Goal: Task Accomplishment & Management: Complete application form

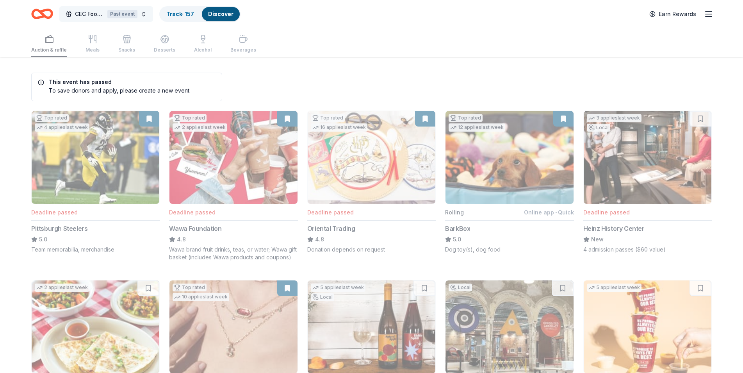
click at [98, 12] on span "CEC Food Truck & Family Festival" at bounding box center [89, 13] width 29 height 9
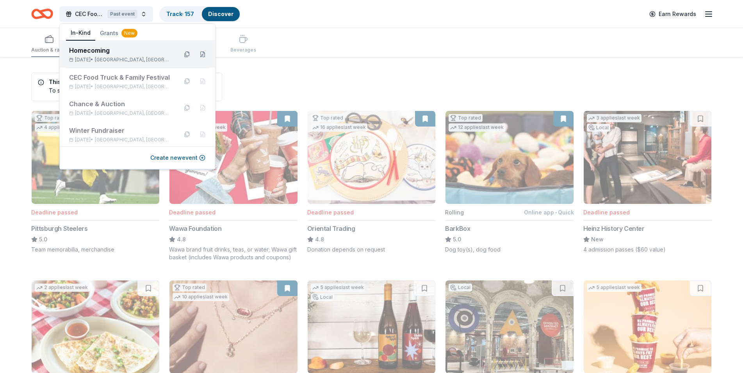
click at [114, 59] on span "Fairless Hills, PA" at bounding box center [133, 60] width 77 height 6
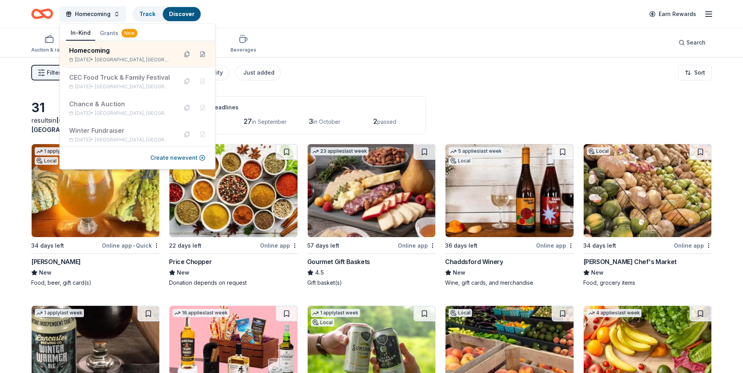
click at [306, 59] on div "Filter 2 Application methods Causes Eligibility Just added Sort" at bounding box center [371, 72] width 743 height 31
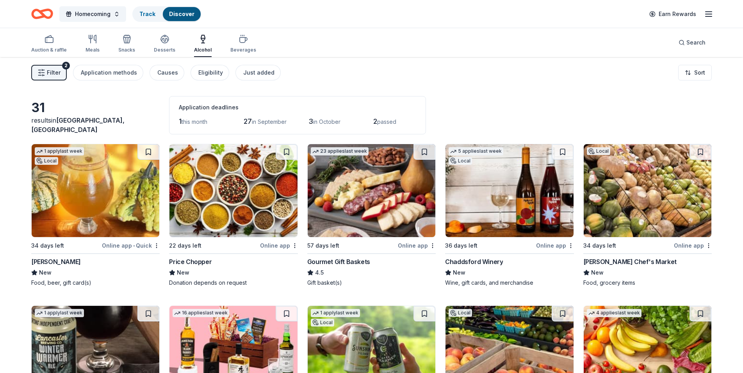
scroll to position [120, 0]
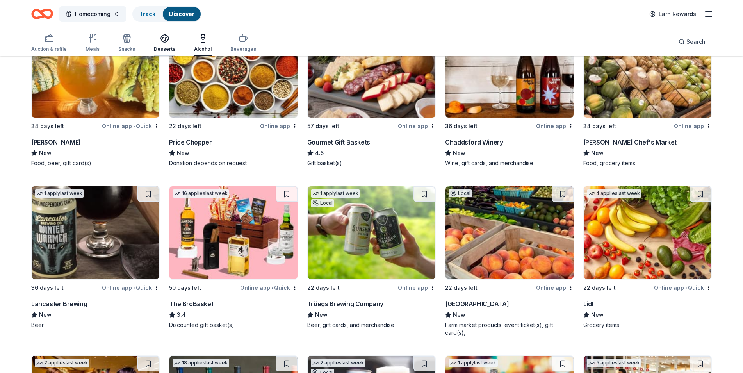
click at [169, 41] on div "button" at bounding box center [164, 38] width 21 height 9
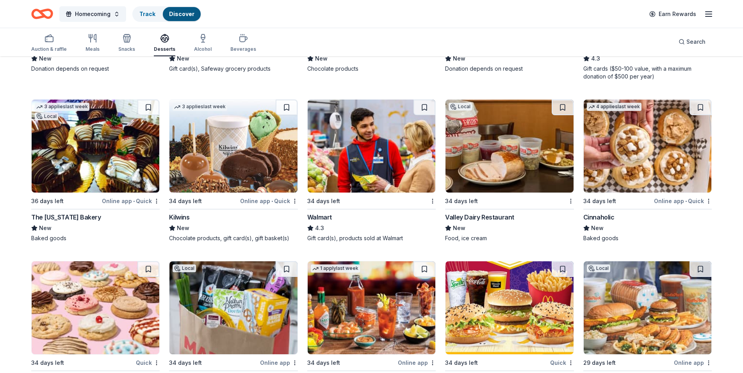
scroll to position [712, 0]
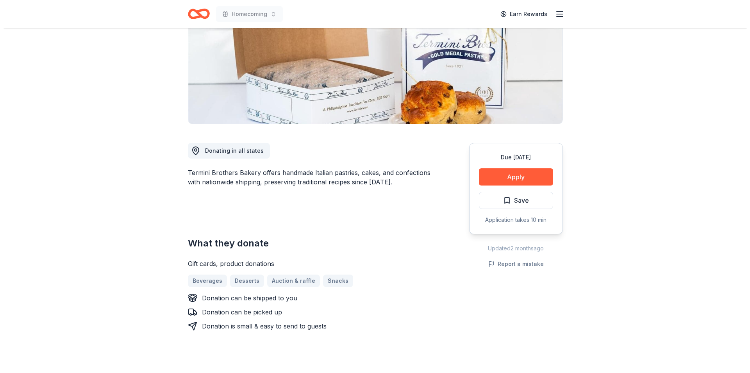
scroll to position [40, 0]
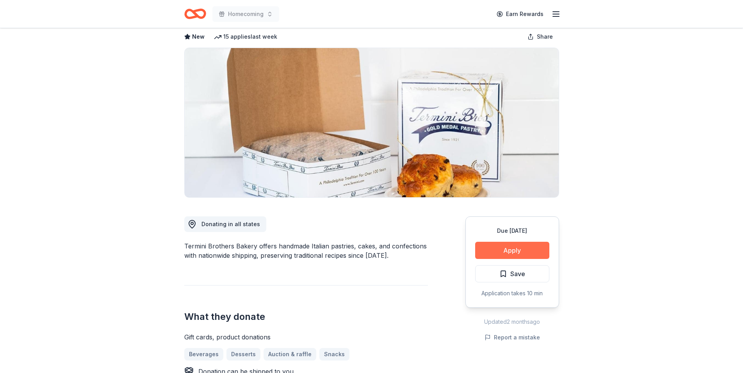
click at [515, 247] on button "Apply" at bounding box center [512, 250] width 74 height 17
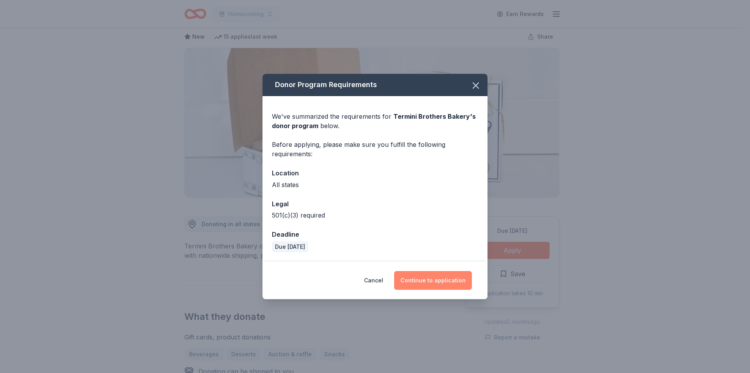
click at [424, 284] on button "Continue to application" at bounding box center [433, 280] width 78 height 19
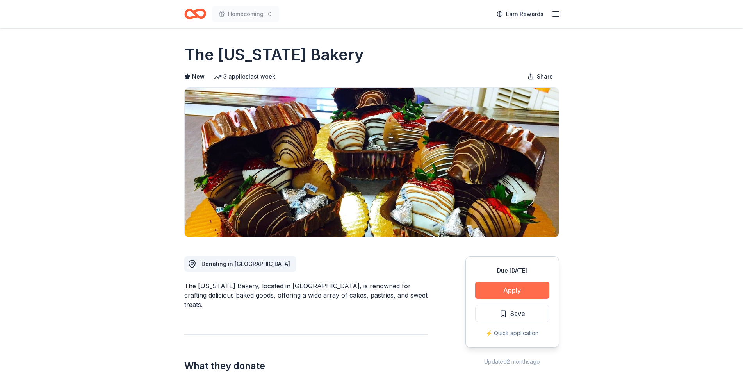
click at [513, 288] on button "Apply" at bounding box center [512, 290] width 74 height 17
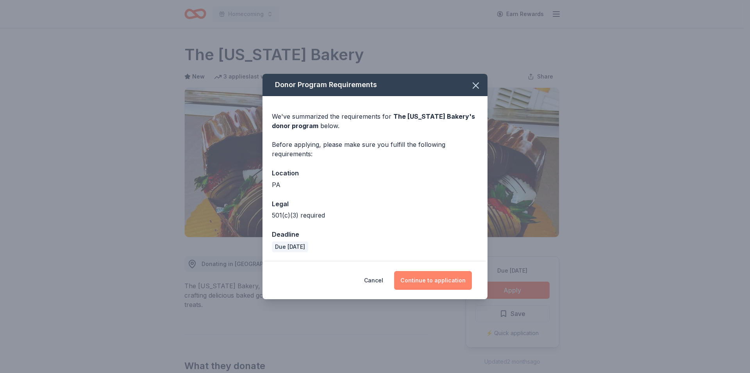
click at [450, 275] on button "Continue to application" at bounding box center [433, 280] width 78 height 19
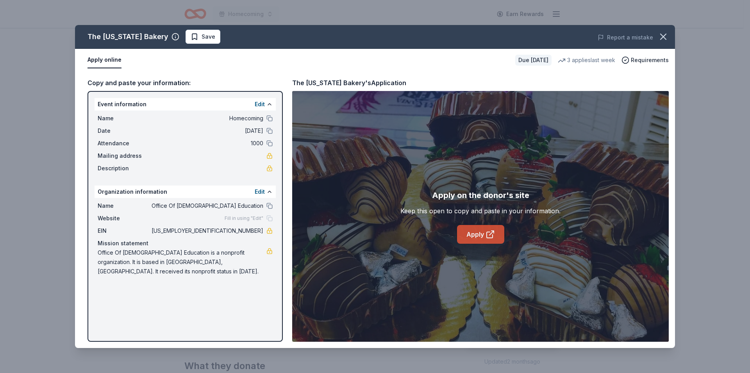
click at [471, 239] on link "Apply" at bounding box center [480, 234] width 47 height 19
